Goal: Task Accomplishment & Management: Use online tool/utility

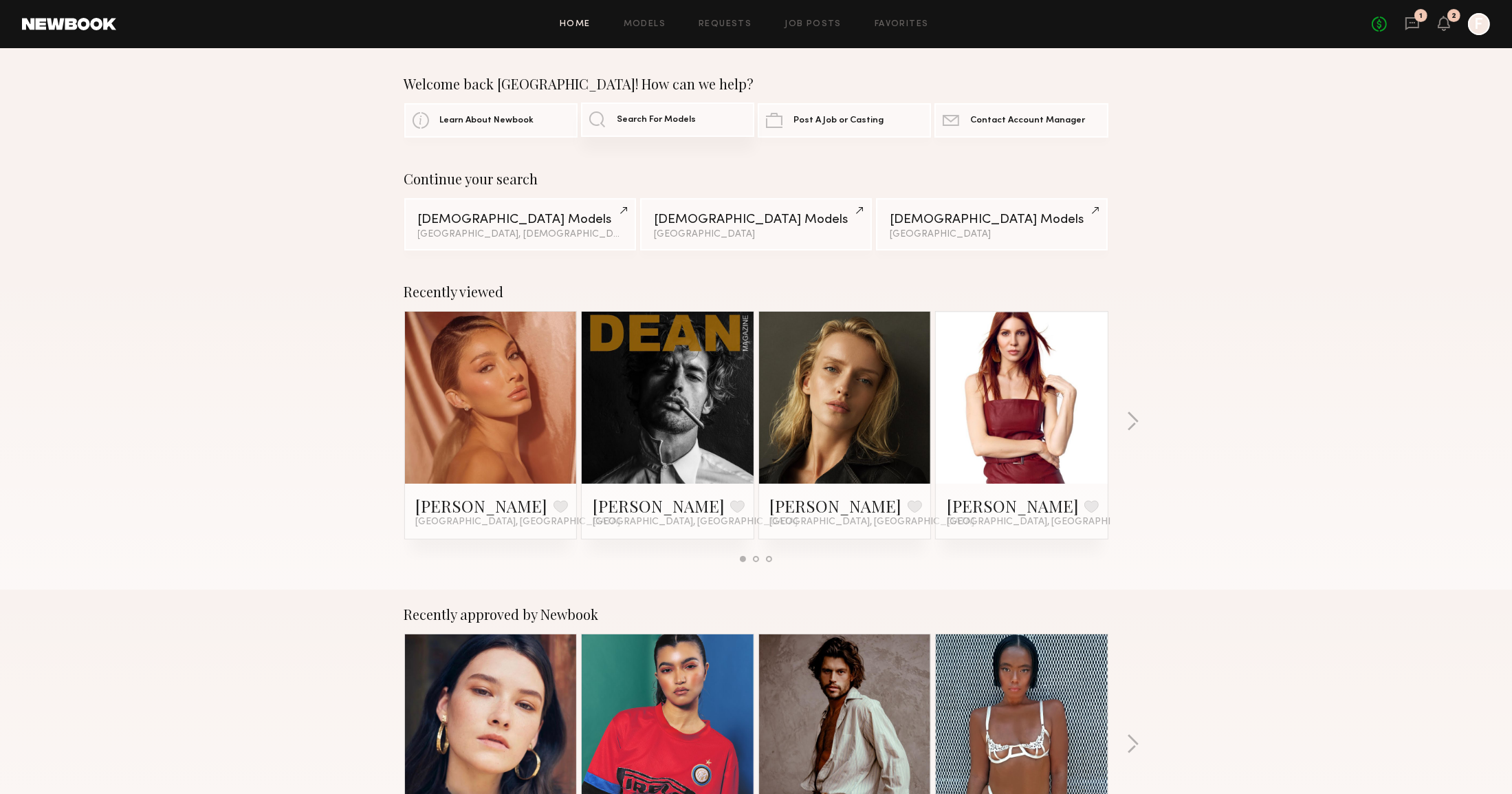
click at [627, 122] on span "Search For Models" at bounding box center [656, 120] width 79 height 9
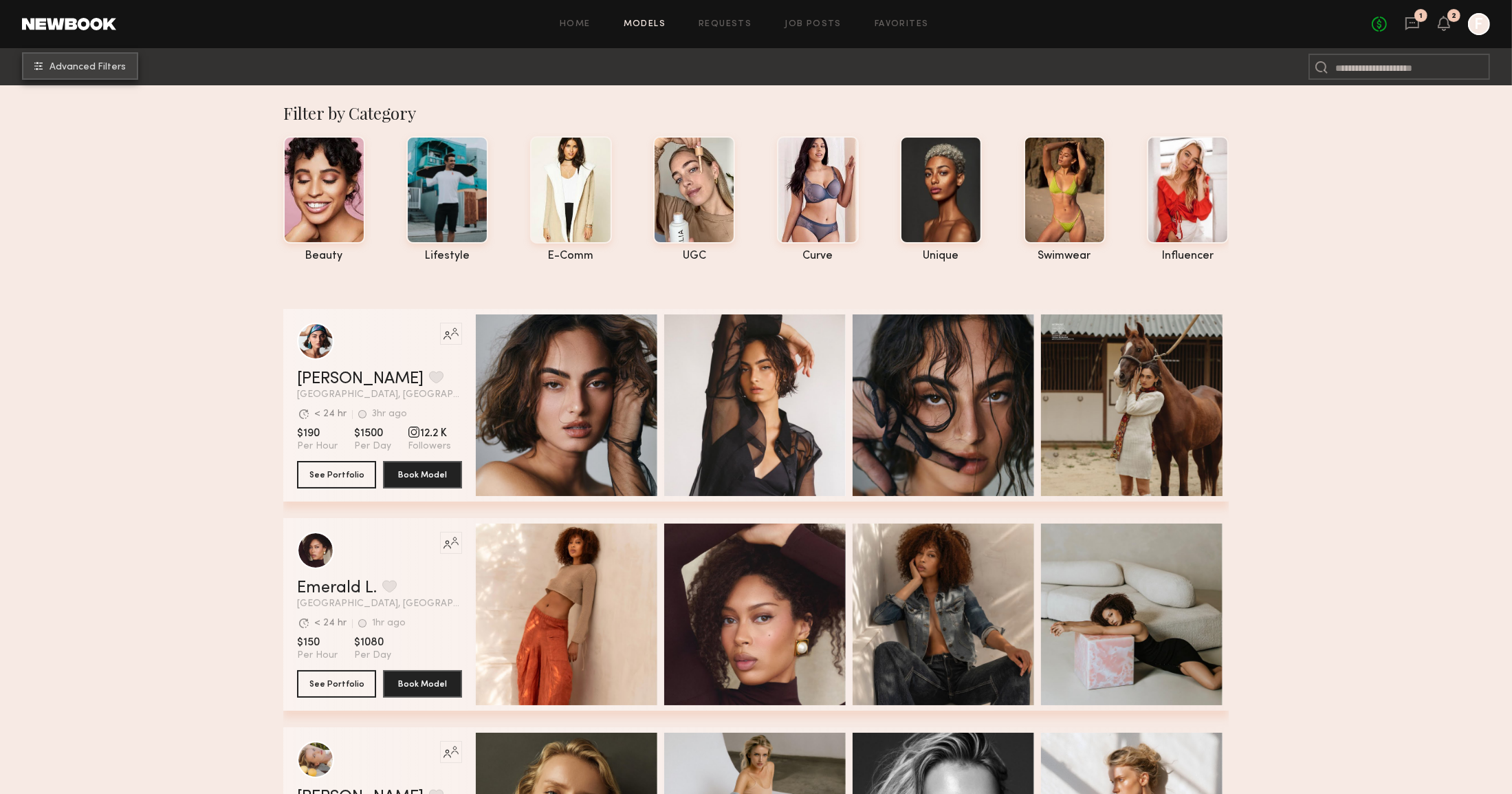
click at [68, 71] on span "Advanced Filters" at bounding box center [87, 67] width 76 height 10
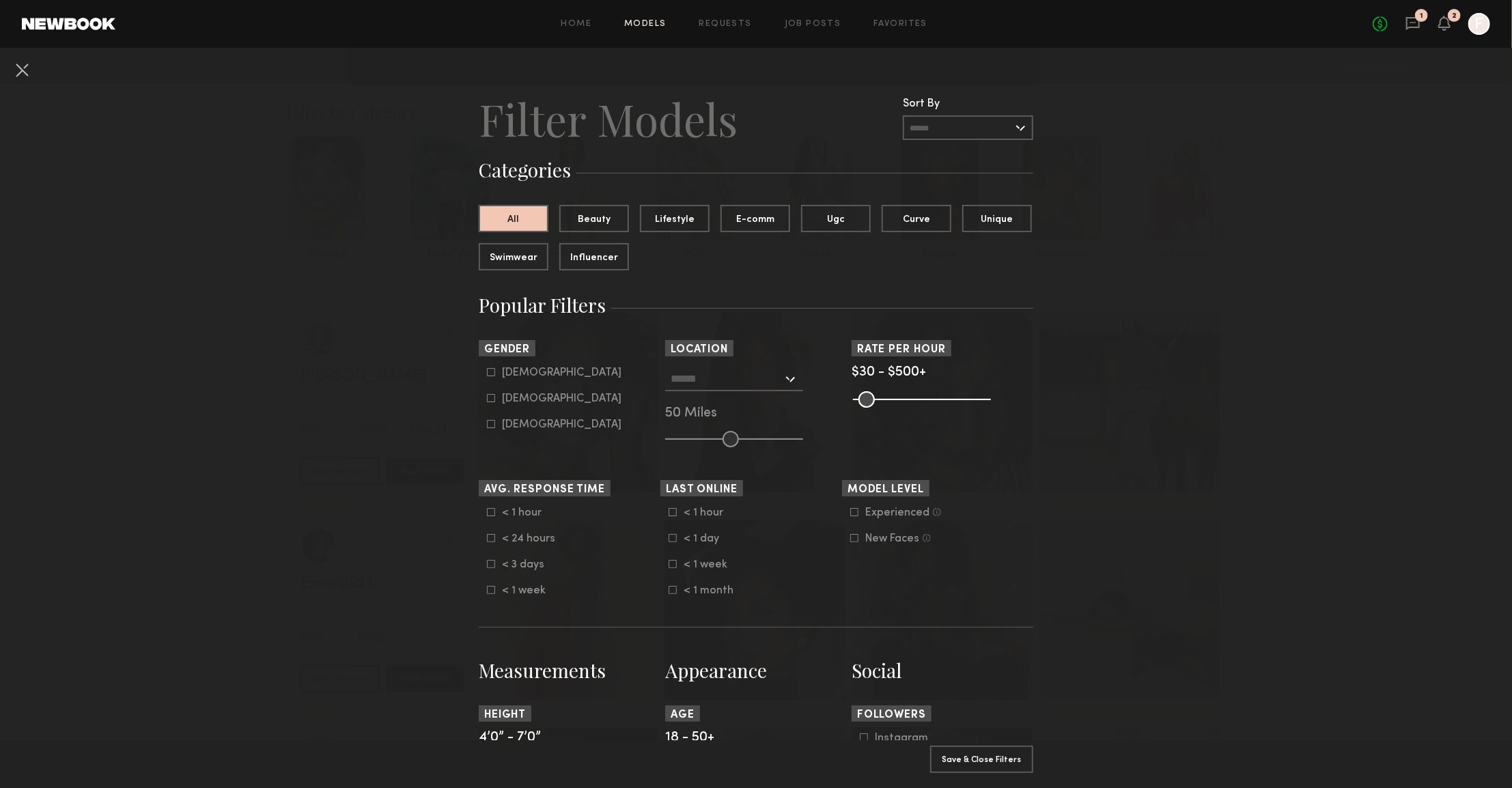
click at [487, 402] on icon at bounding box center [491, 398] width 8 height 8
type input "**"
click at [725, 386] on input "text" at bounding box center [727, 378] width 112 height 23
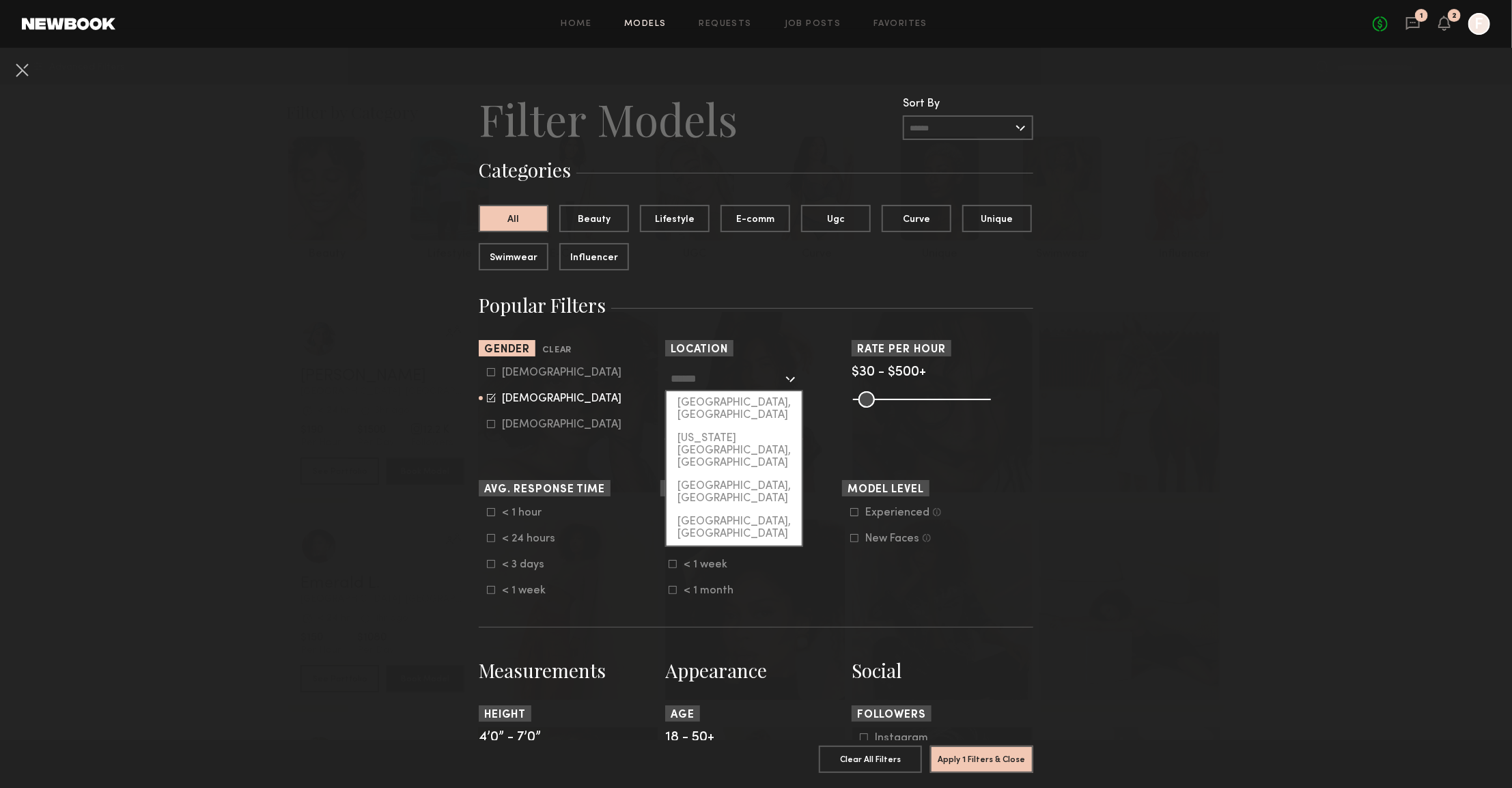
click at [707, 408] on div "[GEOGRAPHIC_DATA], [GEOGRAPHIC_DATA]" at bounding box center [734, 408] width 135 height 35
type input "**********"
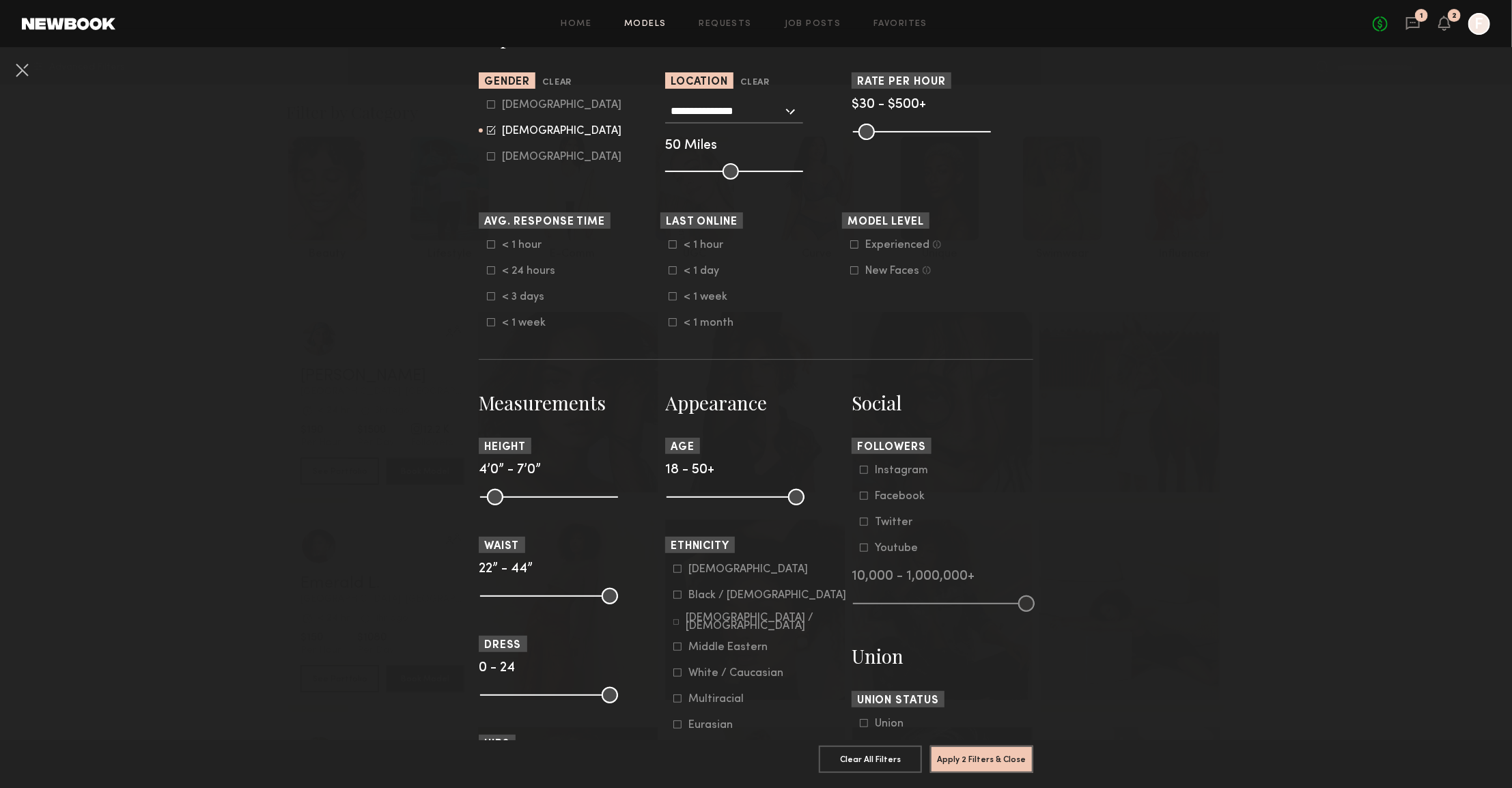
scroll to position [273, 0]
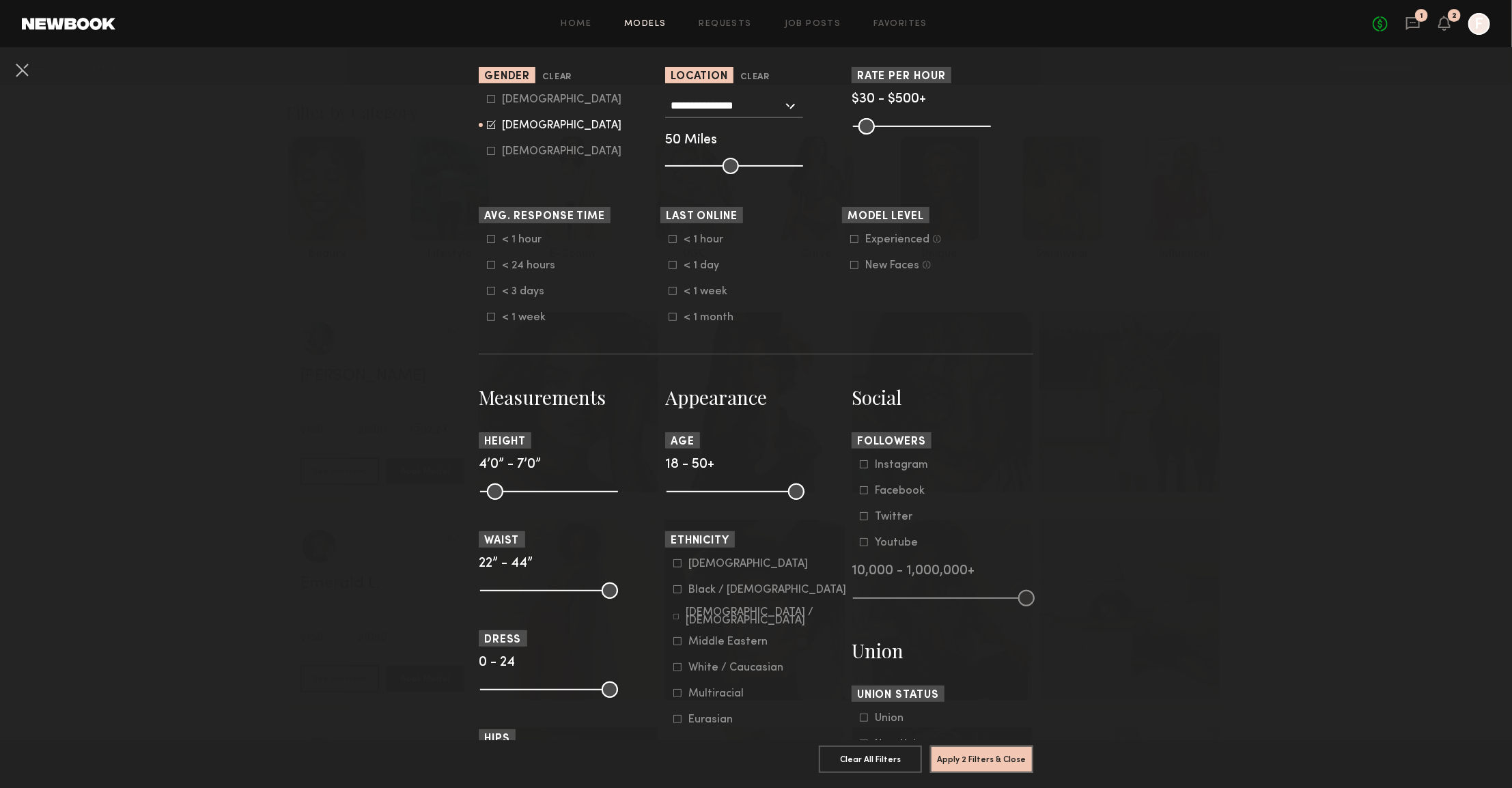
click at [674, 569] on common-framework-checkbox "[DEMOGRAPHIC_DATA]" at bounding box center [761, 564] width 174 height 12
click at [674, 567] on icon at bounding box center [678, 564] width 8 height 8
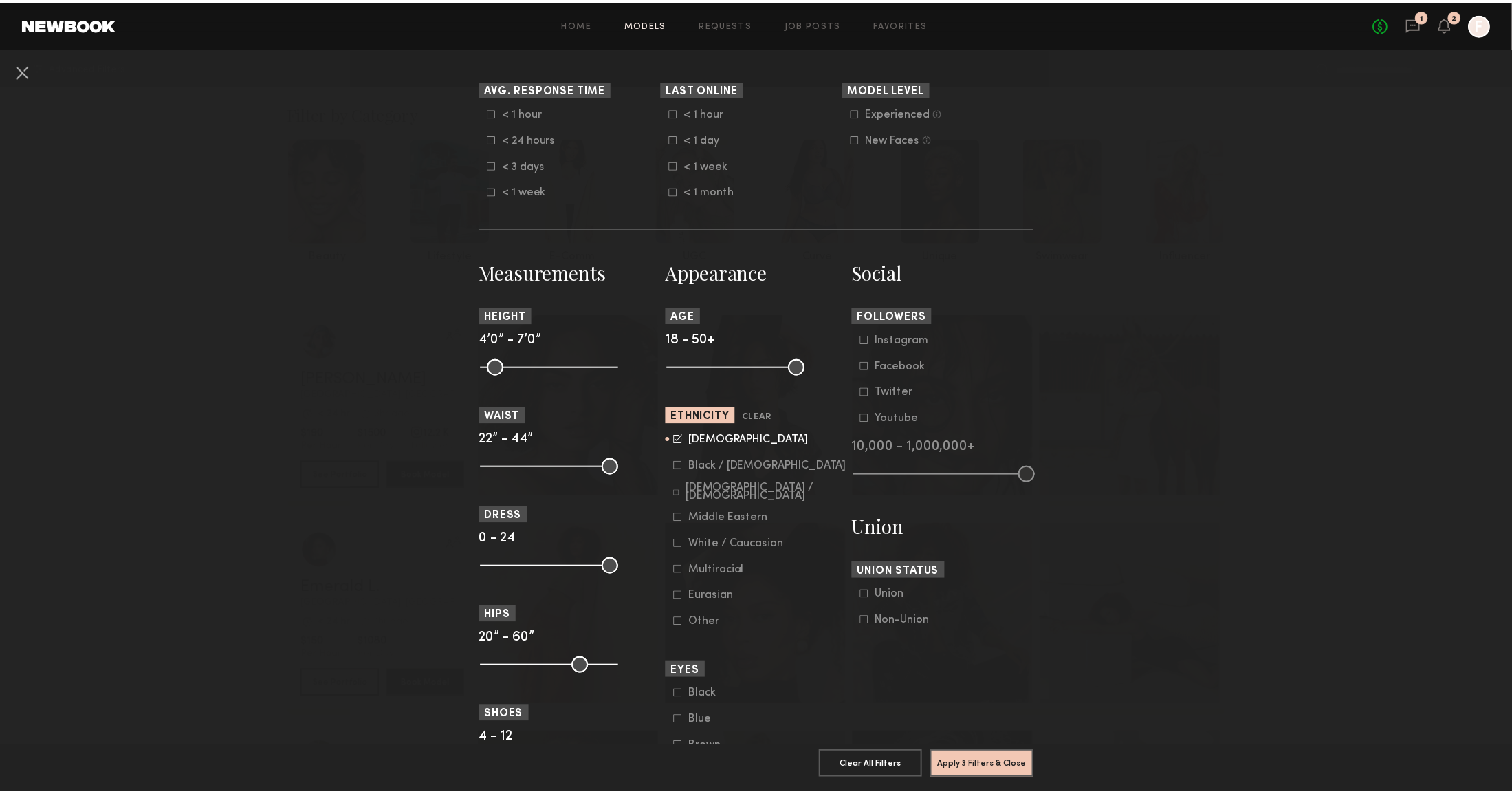
scroll to position [413, 0]
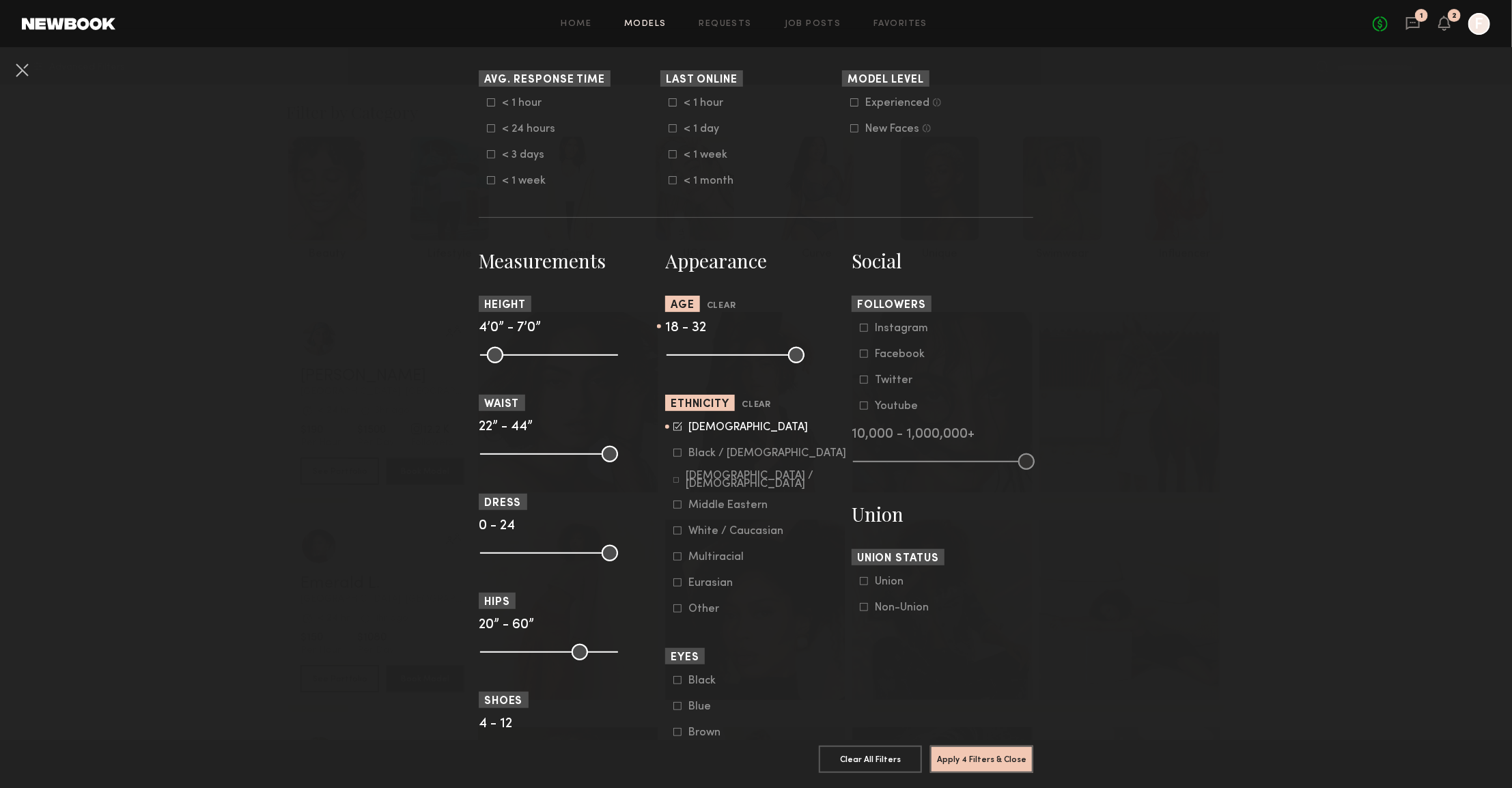
drag, startPoint x: 788, startPoint y: 371, endPoint x: 724, endPoint y: 377, distance: 64.3
type input "**"
click at [724, 363] on input "range" at bounding box center [736, 355] width 138 height 17
click at [959, 746] on button "Apply 4 Filters & Close" at bounding box center [982, 759] width 103 height 27
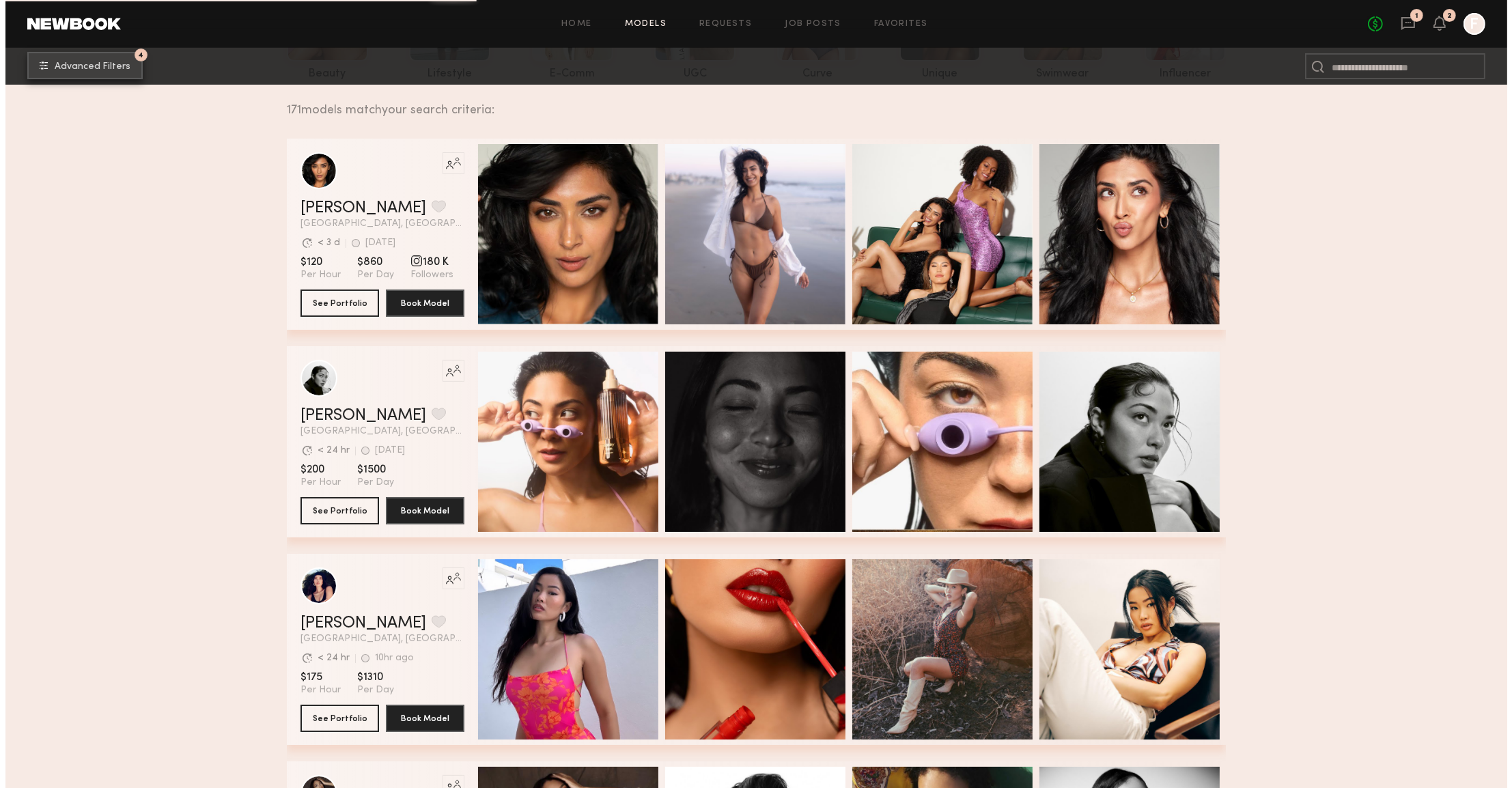
scroll to position [137, 0]
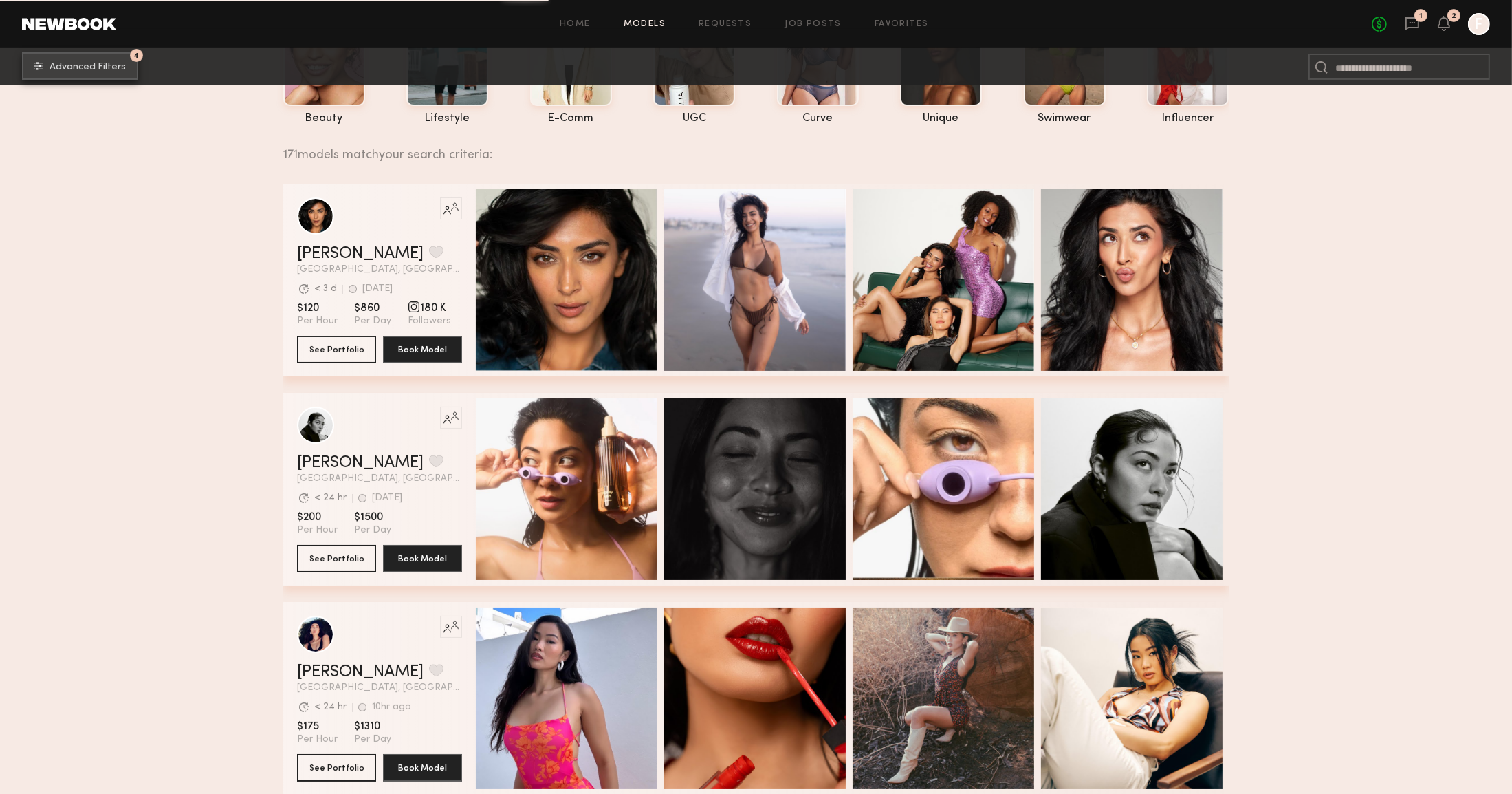
click at [105, 64] on span "Advanced Filters" at bounding box center [87, 67] width 76 height 10
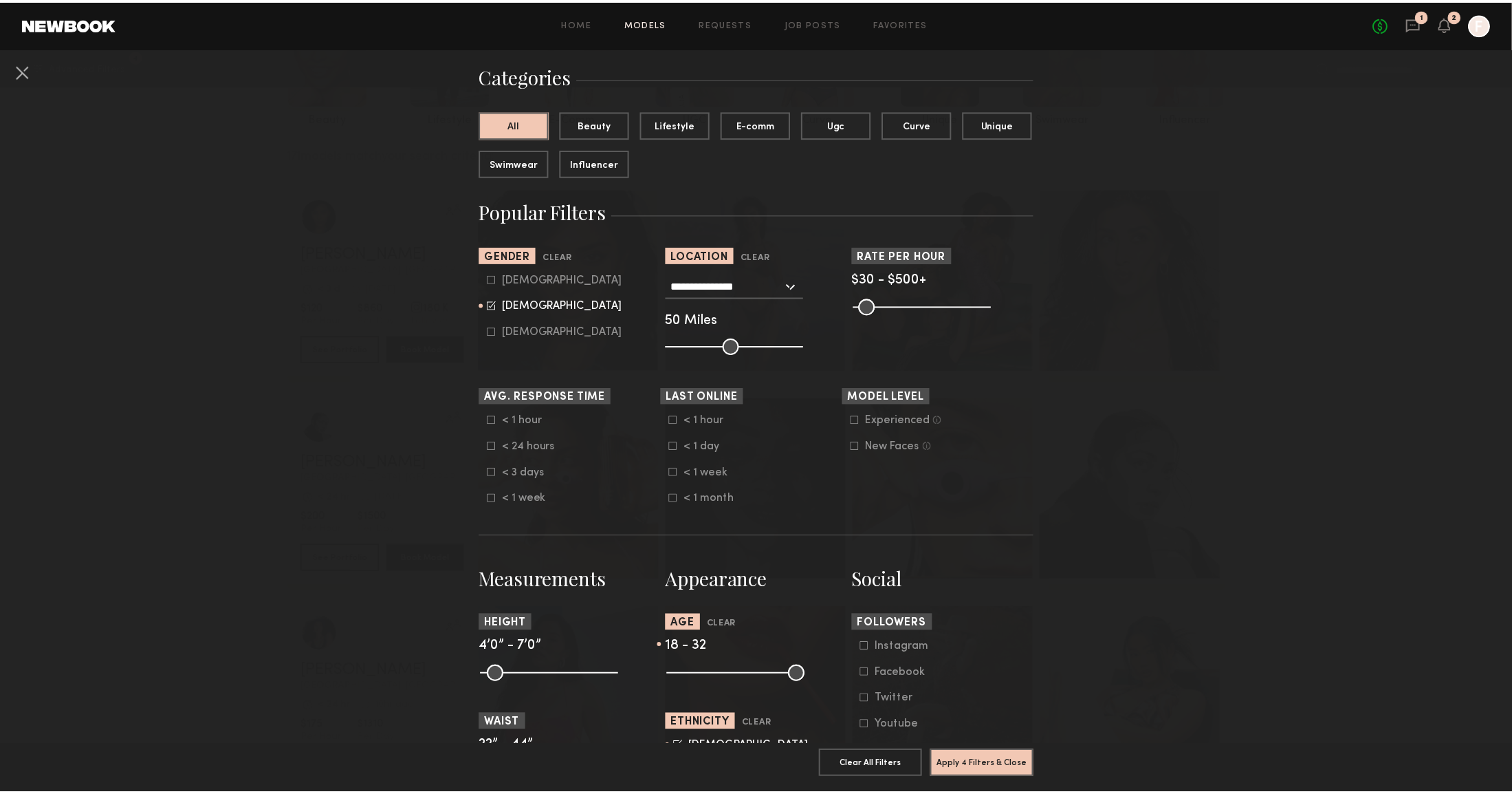
scroll to position [10, 0]
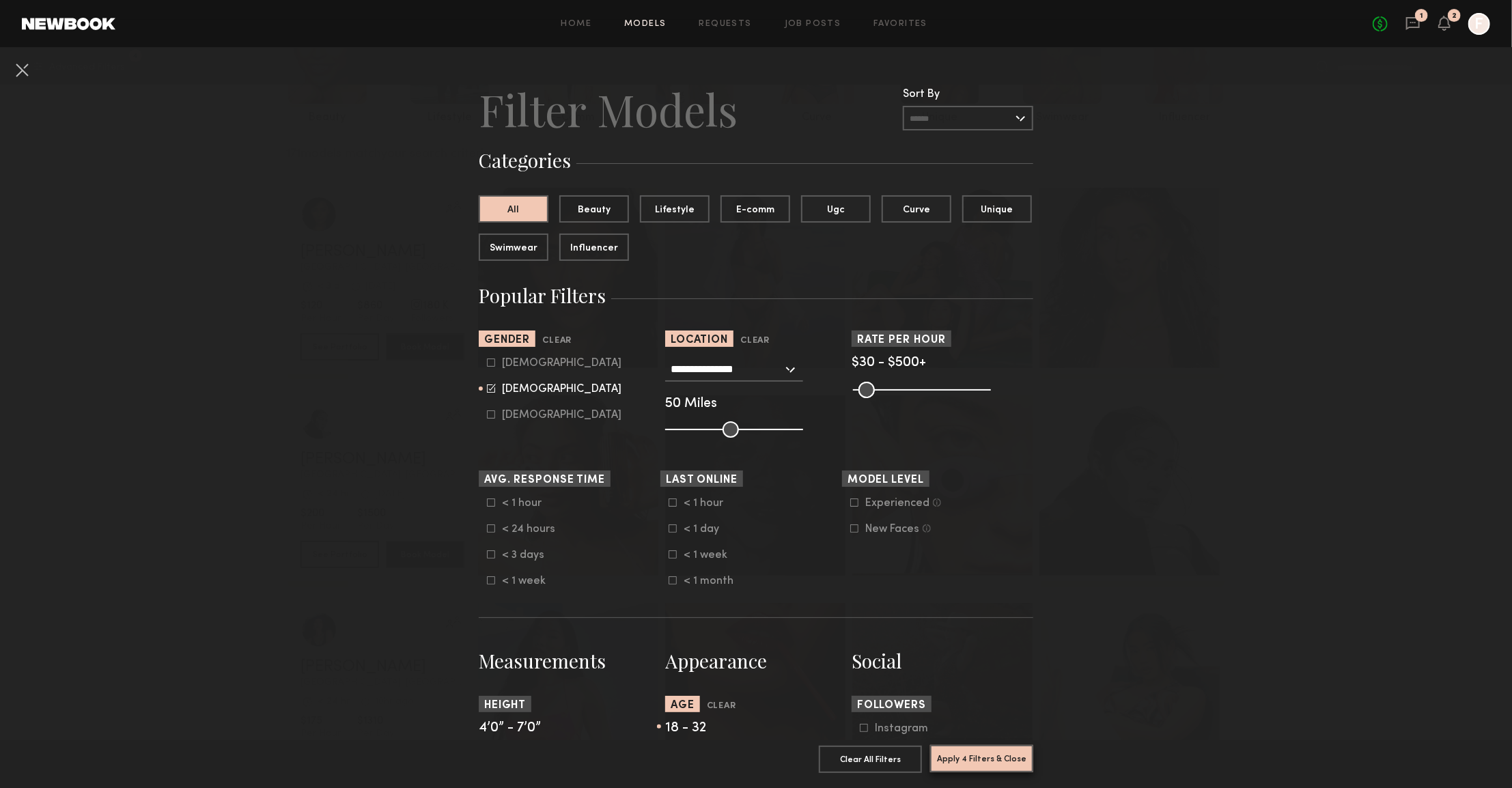
click at [1003, 757] on button "Apply 4 Filters & Close" at bounding box center [982, 759] width 103 height 27
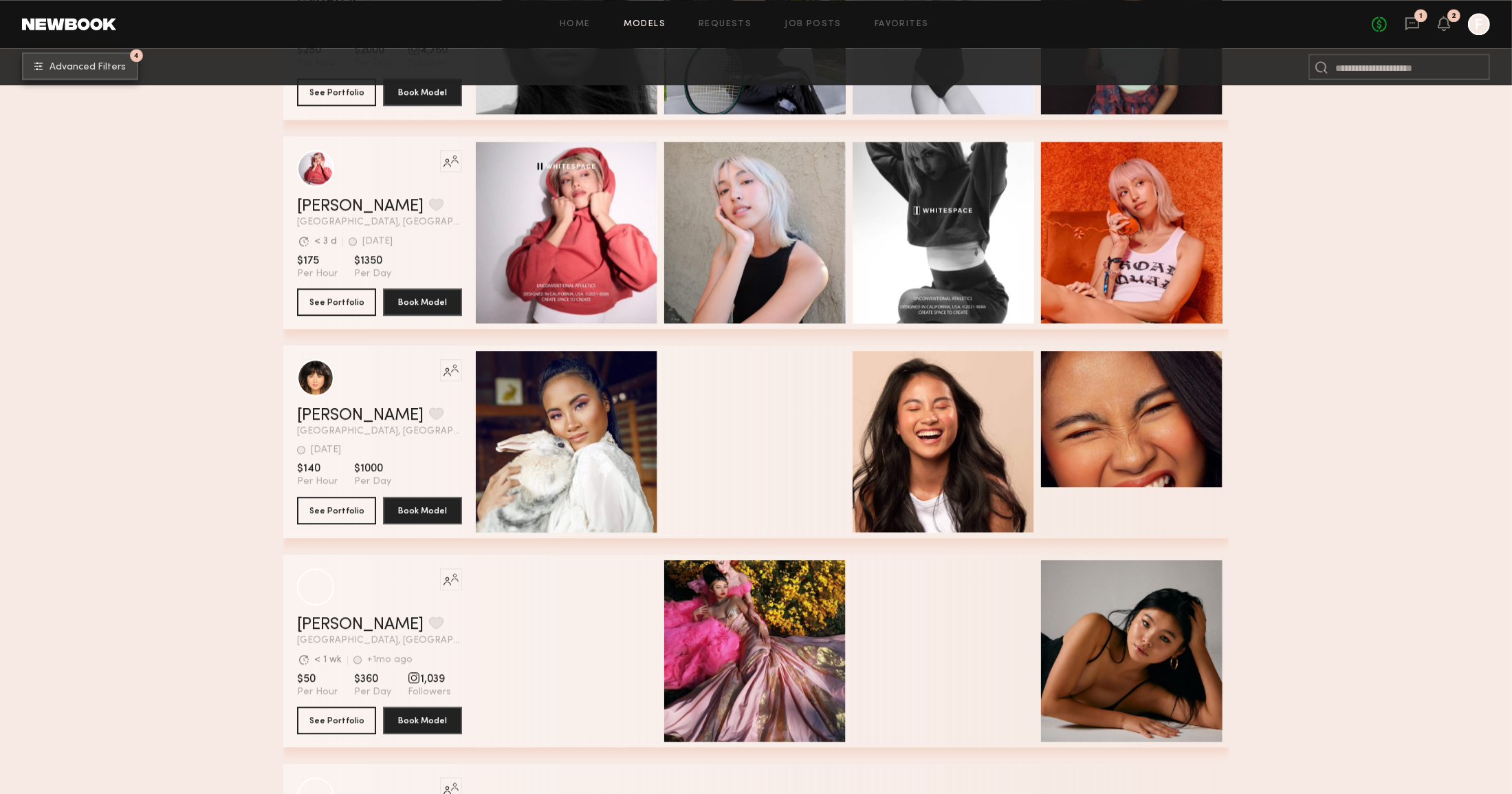
scroll to position [13351, 0]
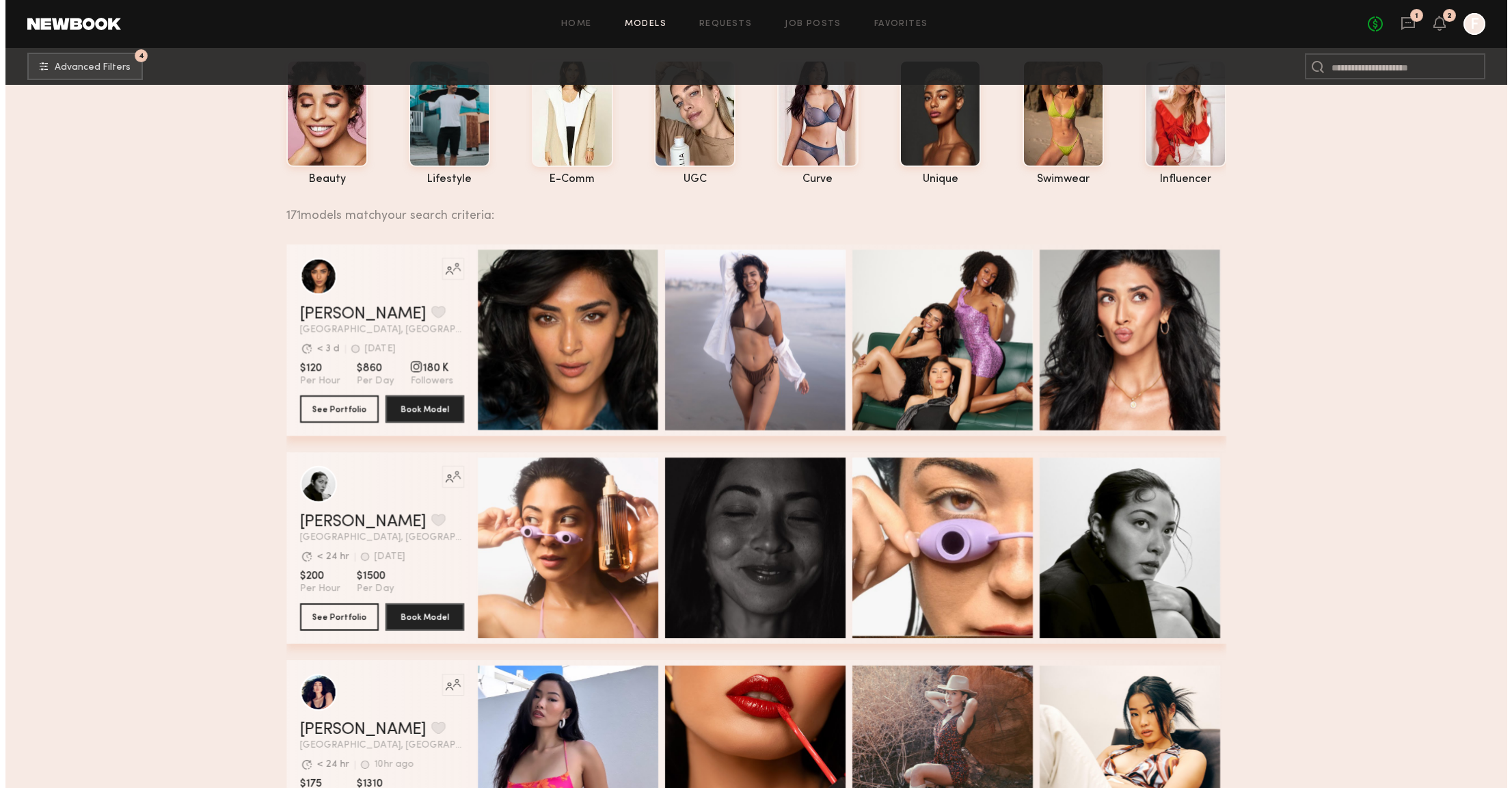
scroll to position [0, 0]
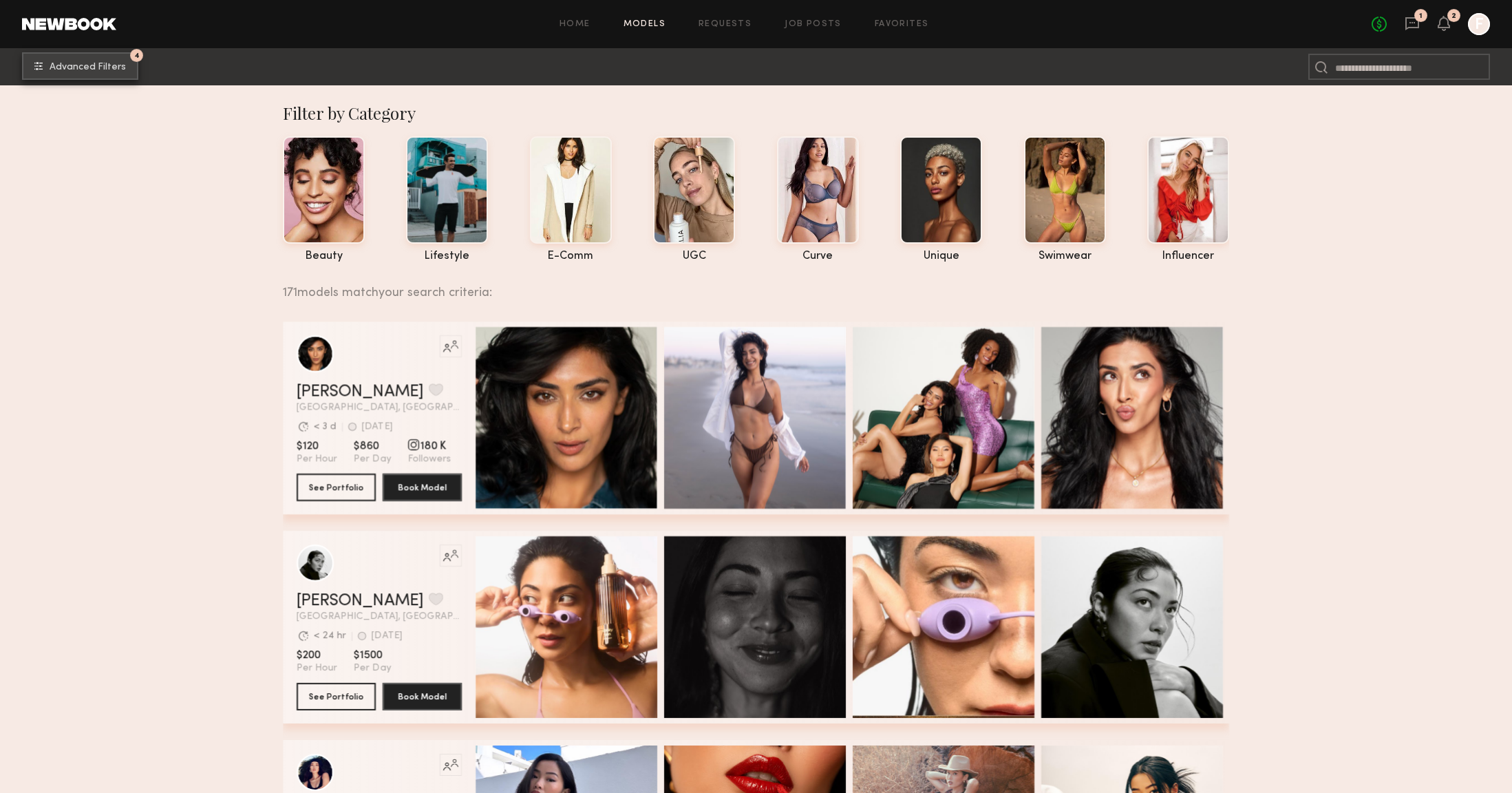
click at [111, 68] on span "Advanced Filters" at bounding box center [88, 67] width 76 height 10
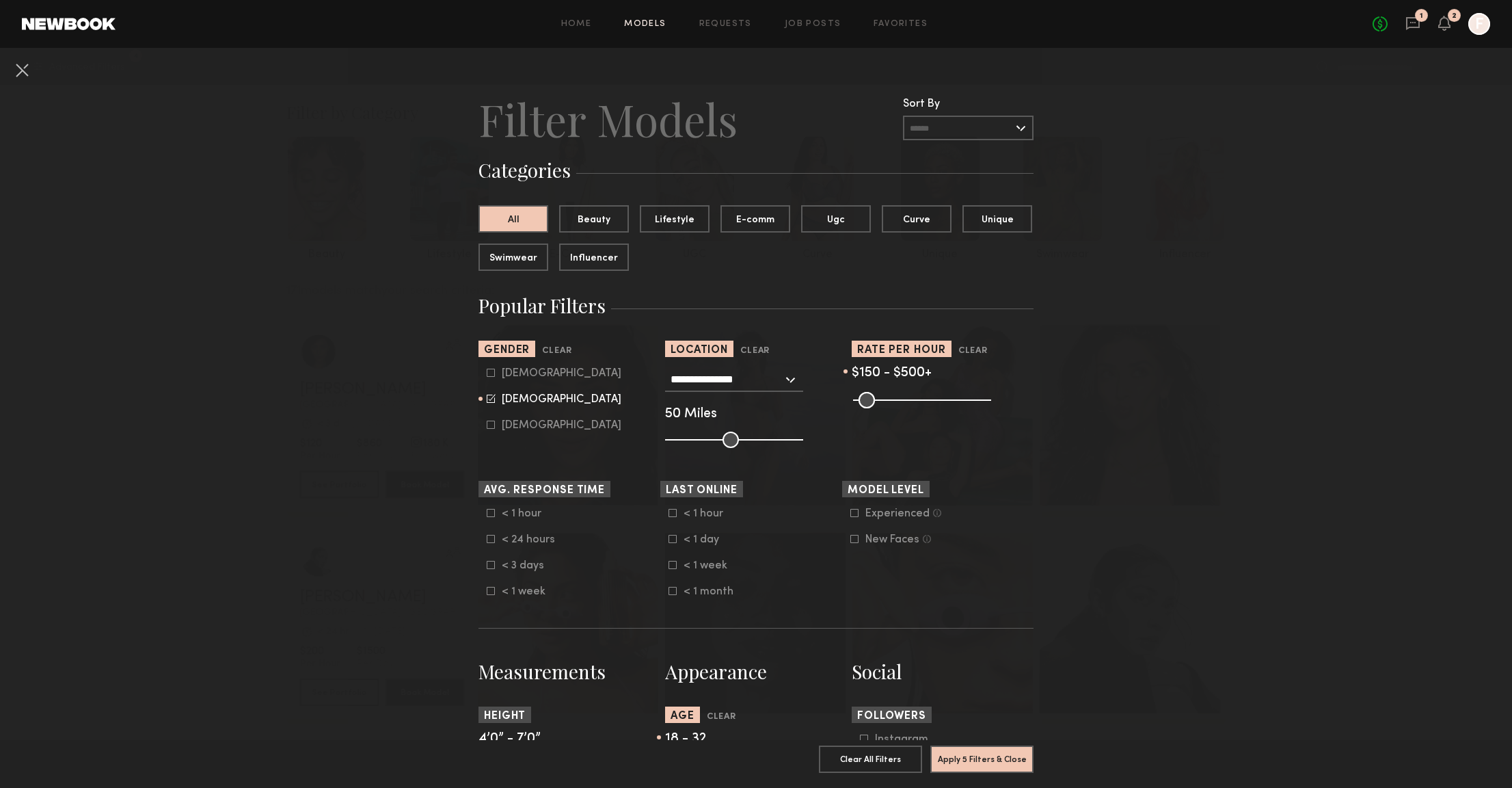
drag, startPoint x: 860, startPoint y: 402, endPoint x: 888, endPoint y: 408, distance: 28.6
type input "***"
click at [888, 408] on input "range" at bounding box center [922, 400] width 138 height 17
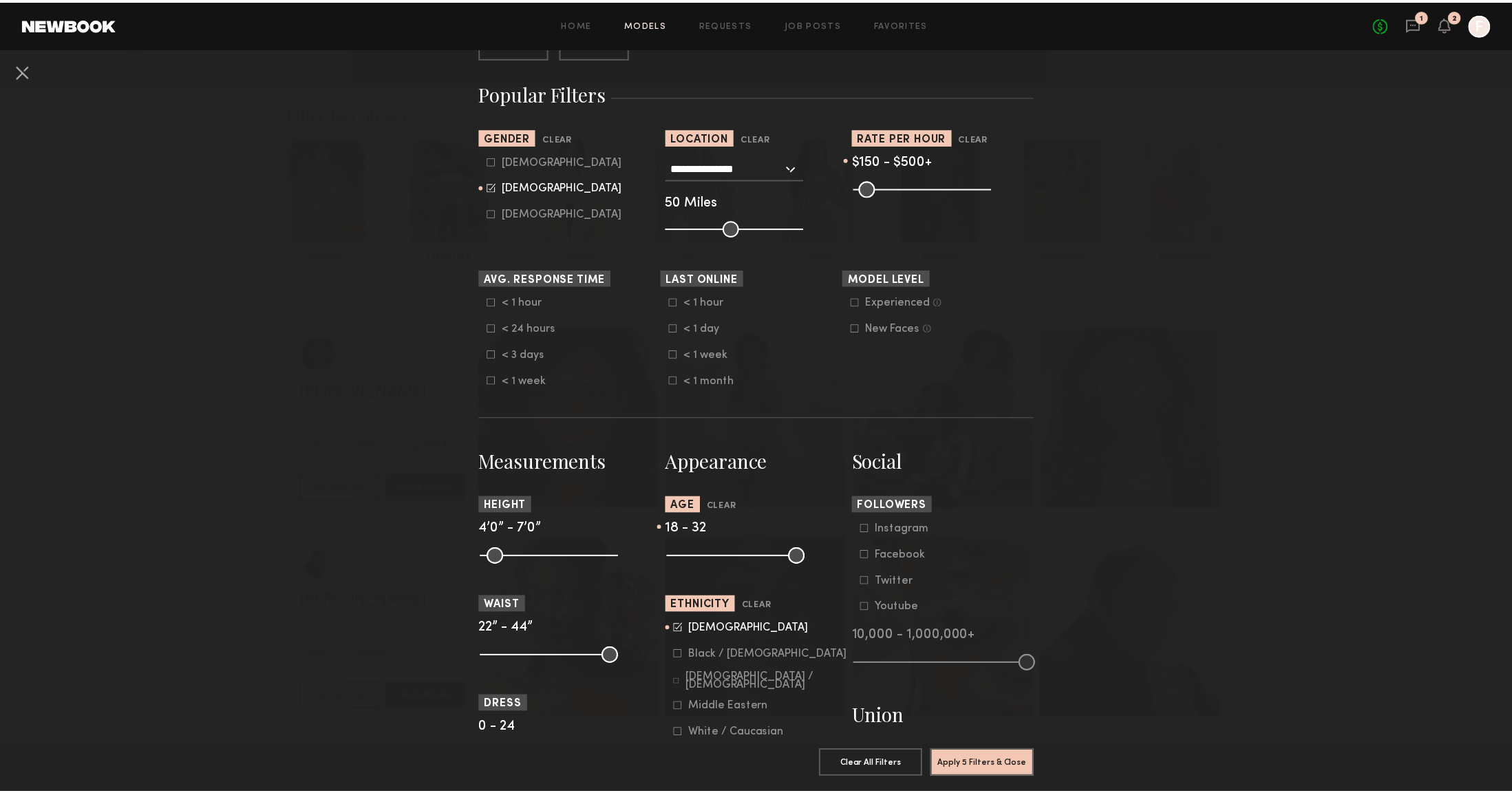
scroll to position [275, 0]
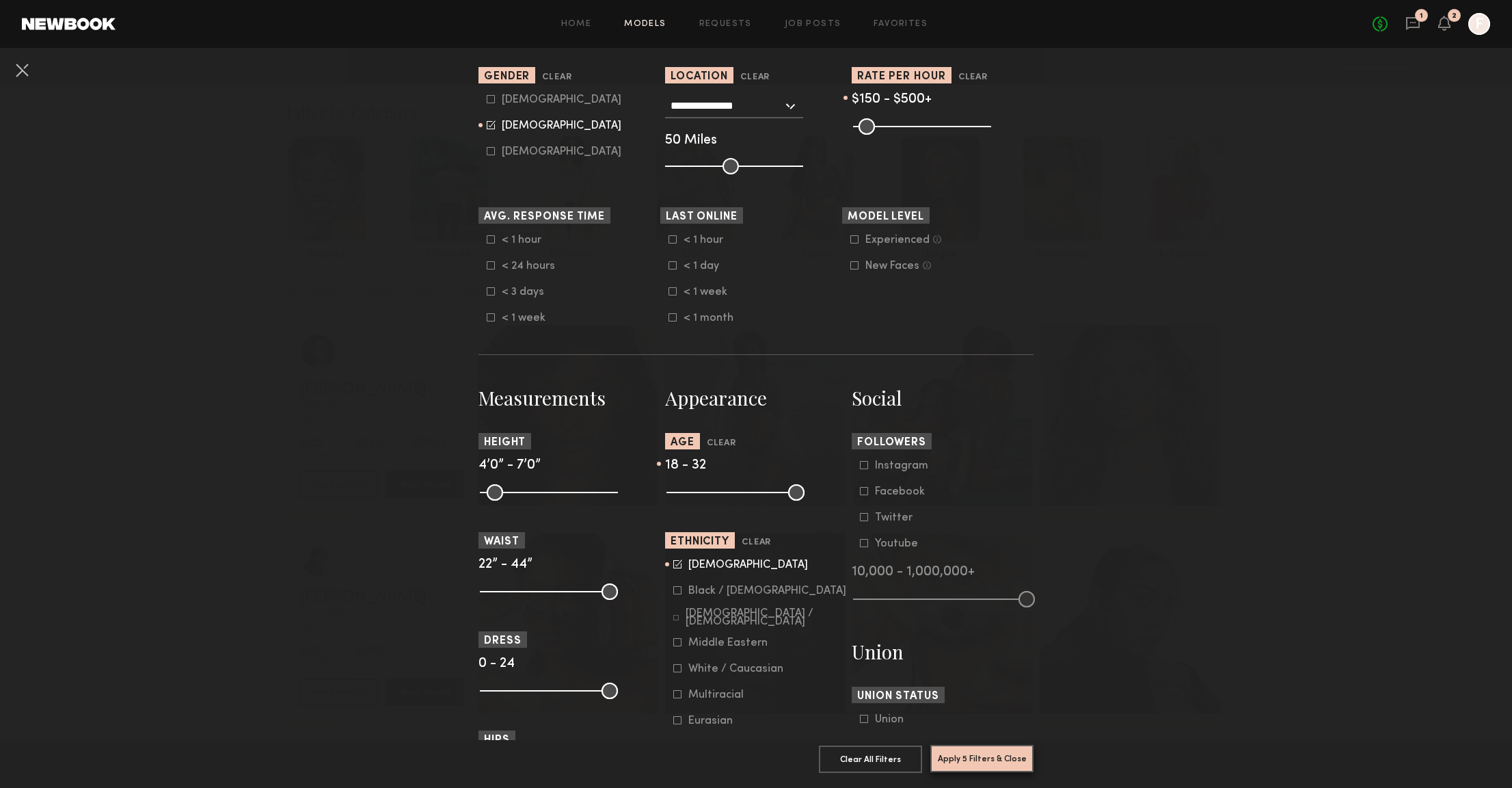
click at [962, 752] on button "Apply 5 Filters & Close" at bounding box center [982, 759] width 104 height 27
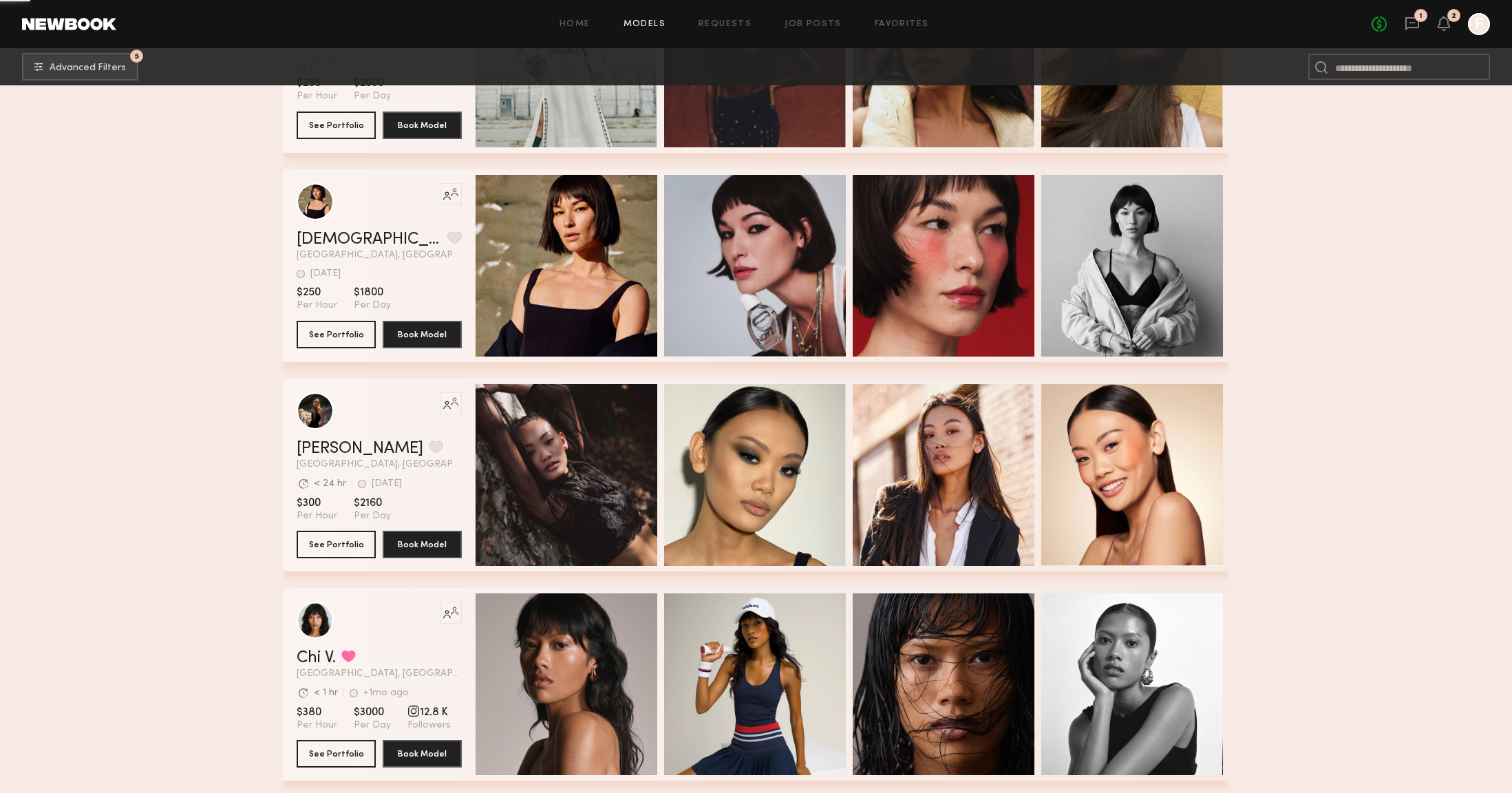
scroll to position [6519, 0]
